Goal: Find specific page/section: Find specific page/section

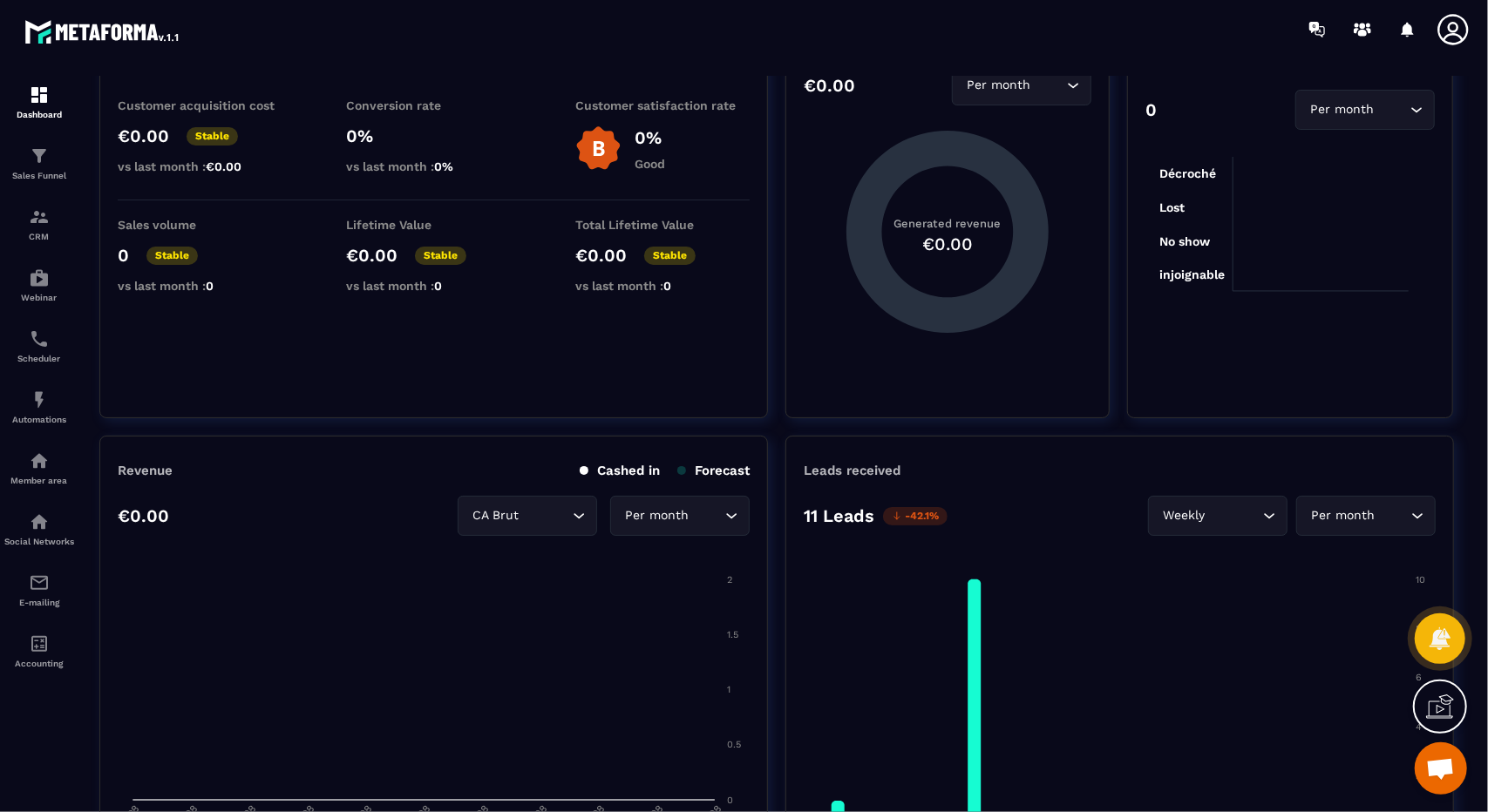
scroll to position [114, 0]
click at [42, 187] on link "Sales Funnel" at bounding box center [38, 163] width 70 height 61
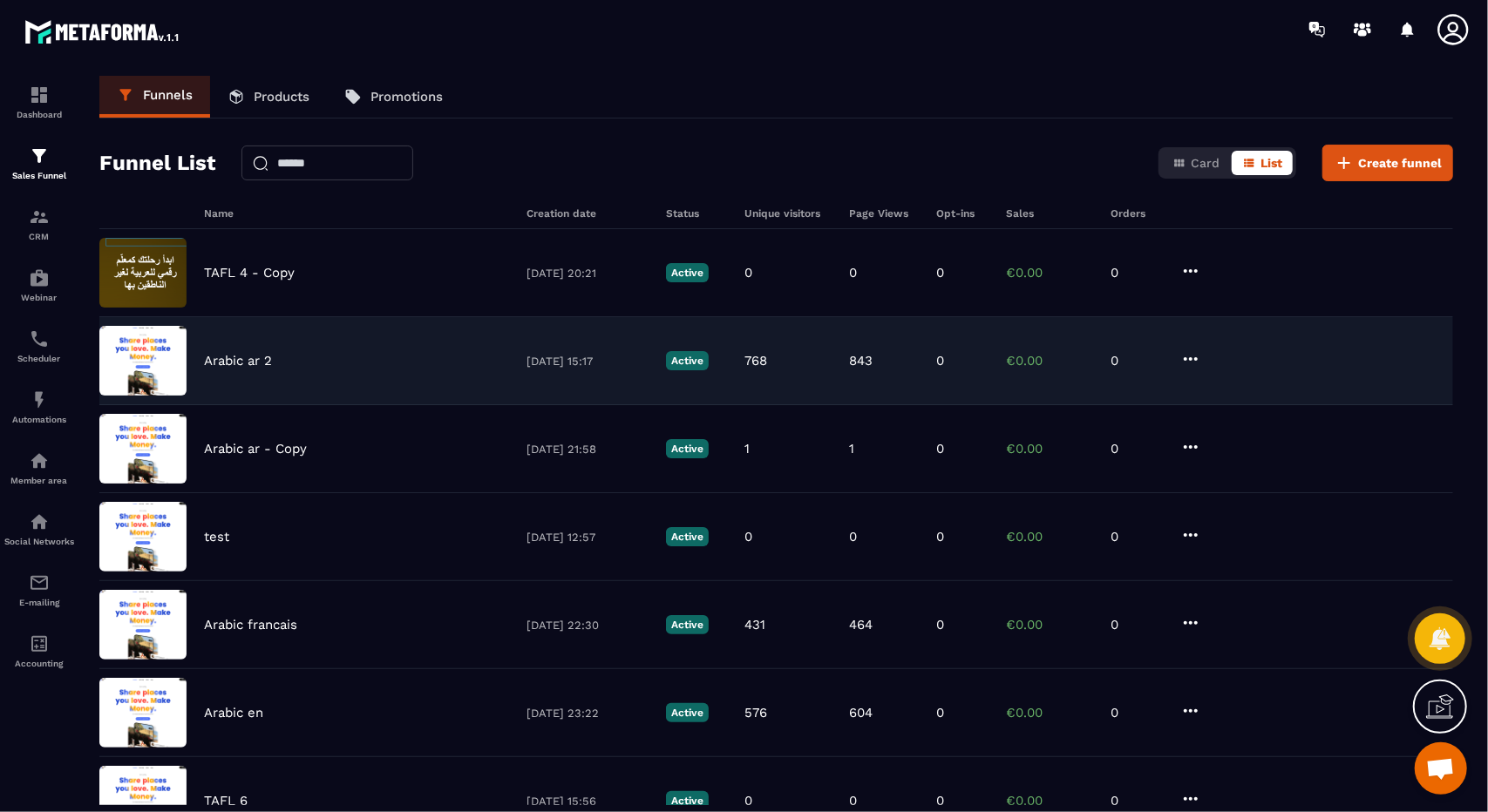
scroll to position [410, 0]
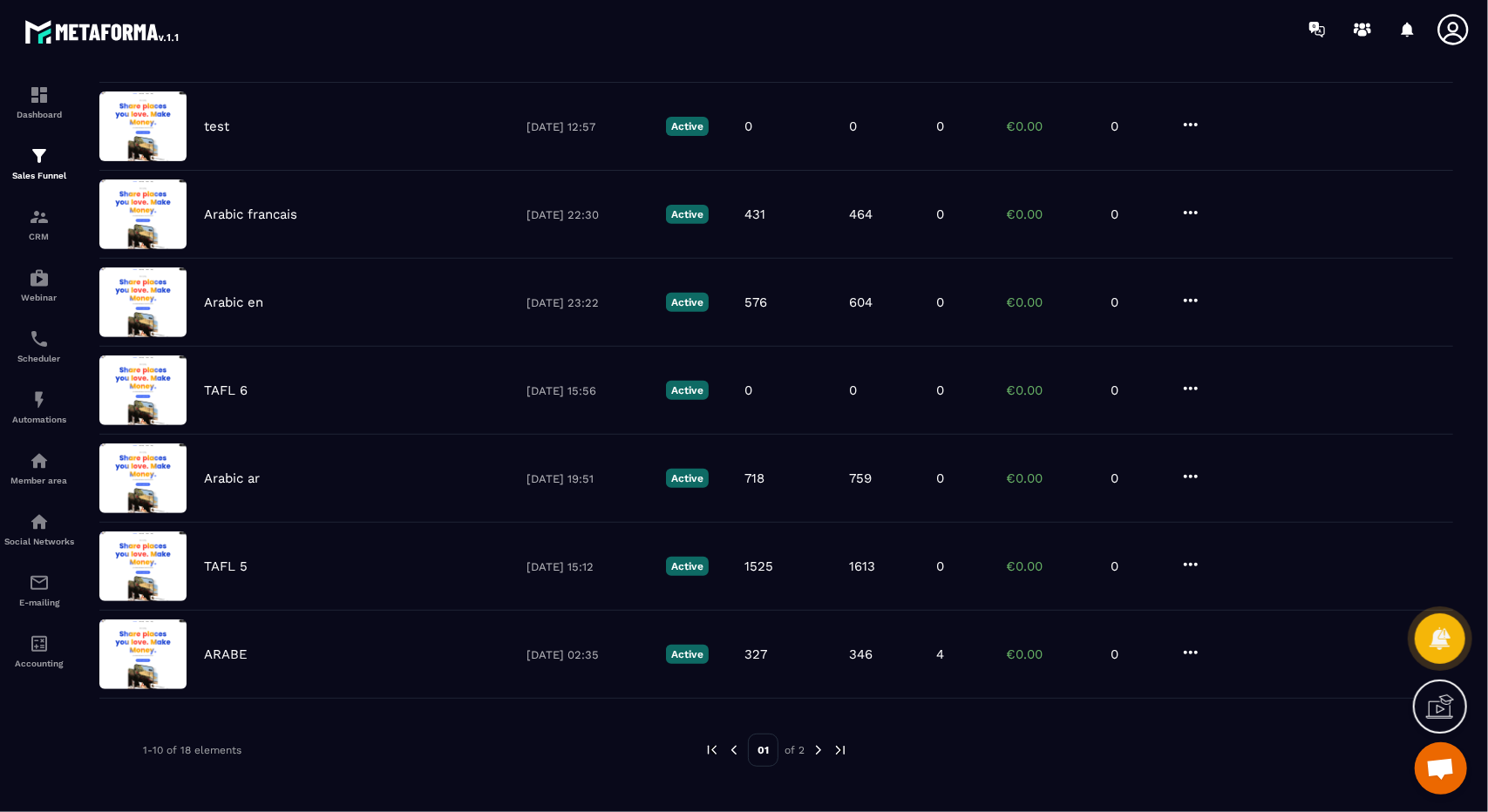
click at [821, 748] on img at bounding box center [818, 750] width 16 height 16
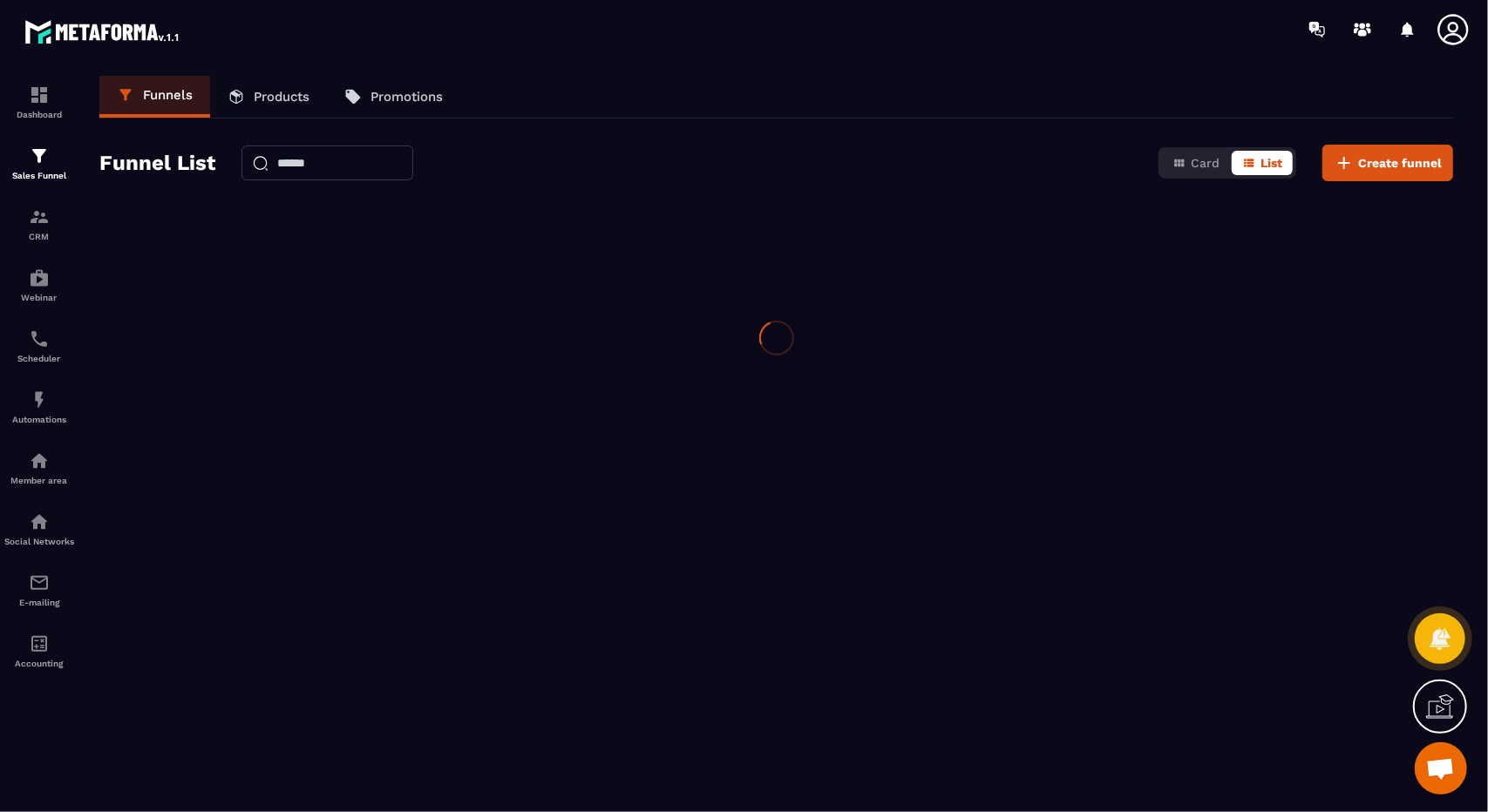
scroll to position [0, 0]
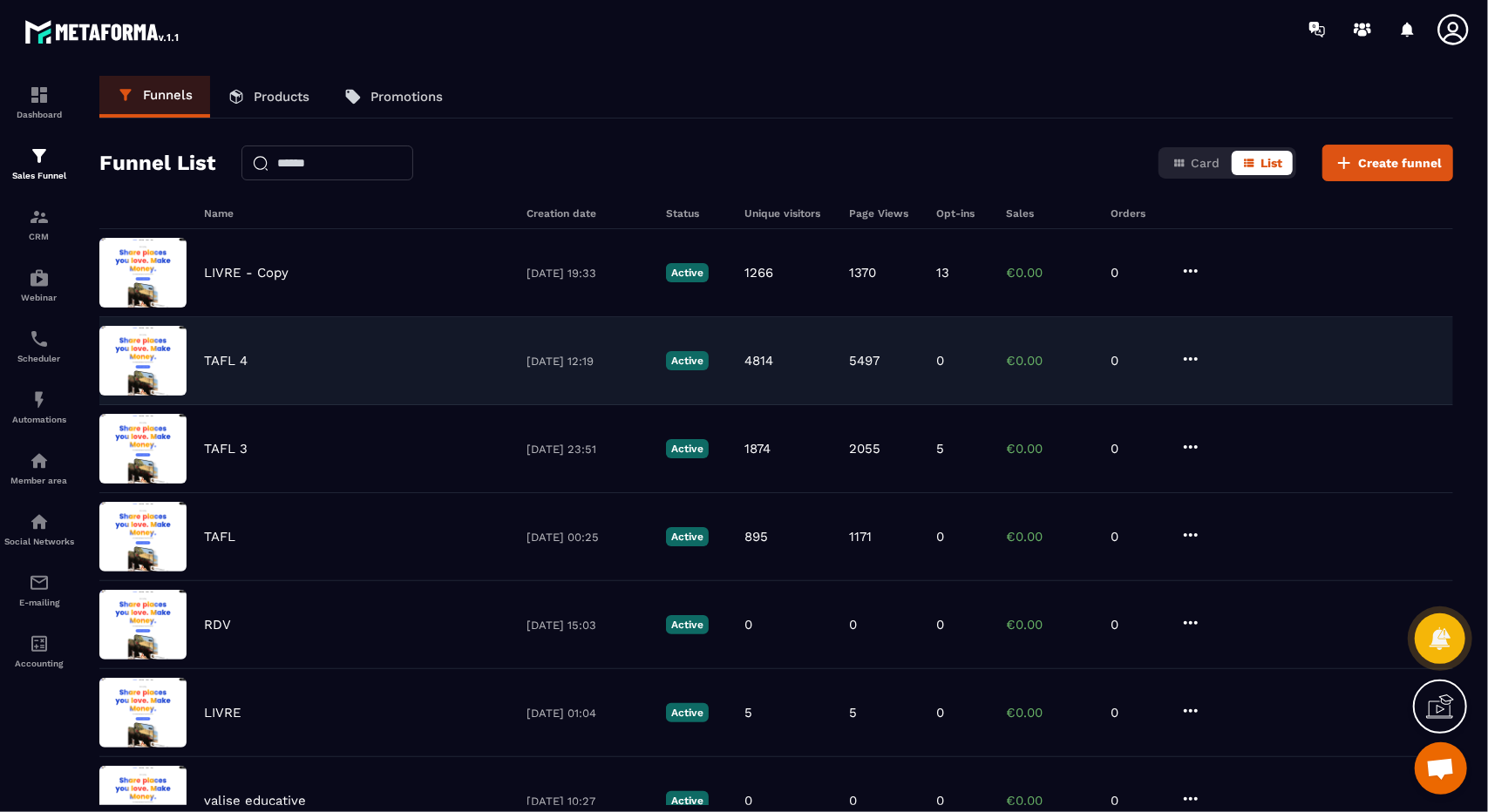
click at [432, 353] on div "TAFL 4" at bounding box center [356, 361] width 305 height 16
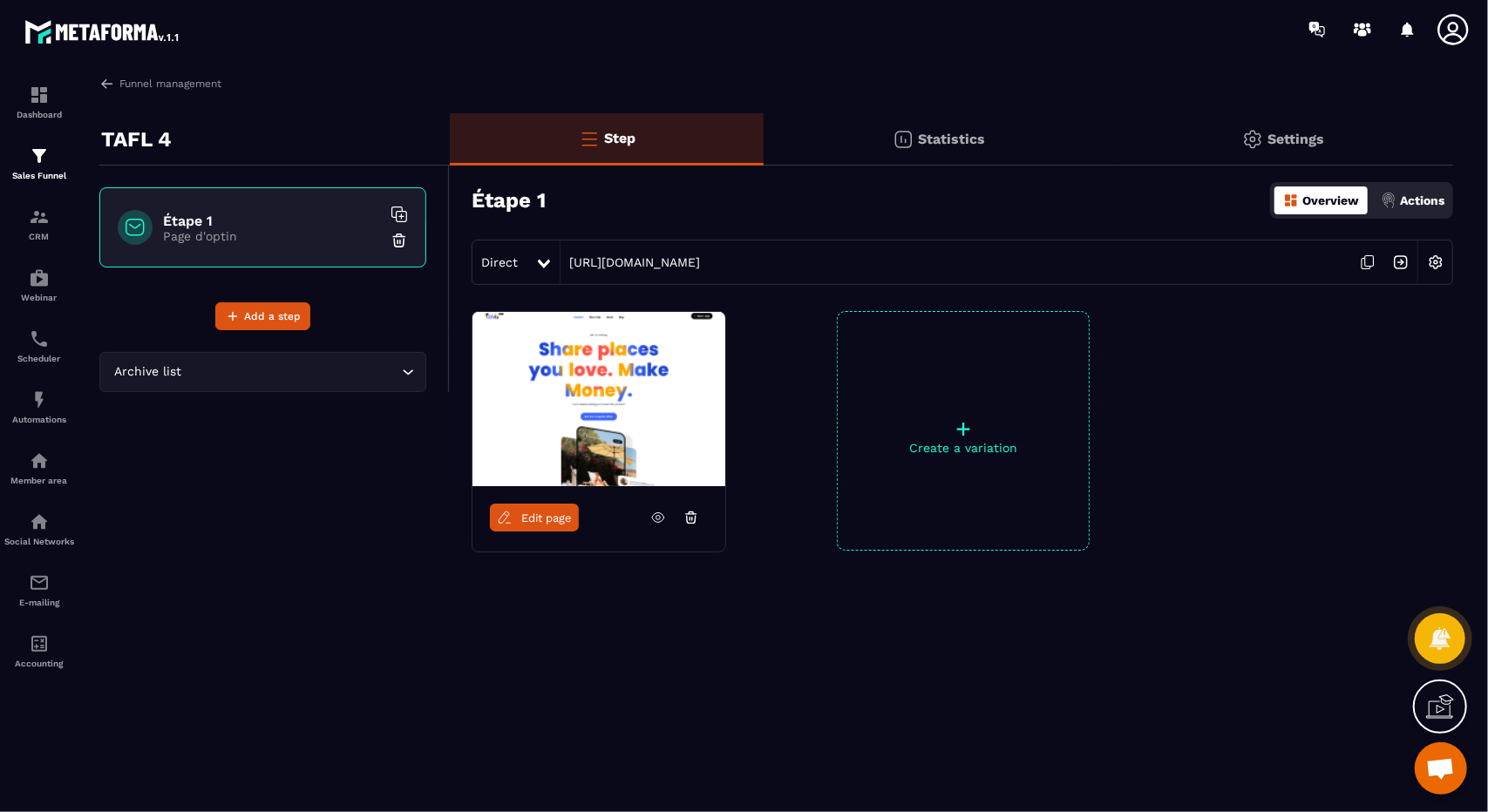
click at [517, 504] on link "Edit page" at bounding box center [534, 517] width 89 height 28
